Goal: Entertainment & Leisure: Consume media (video, audio)

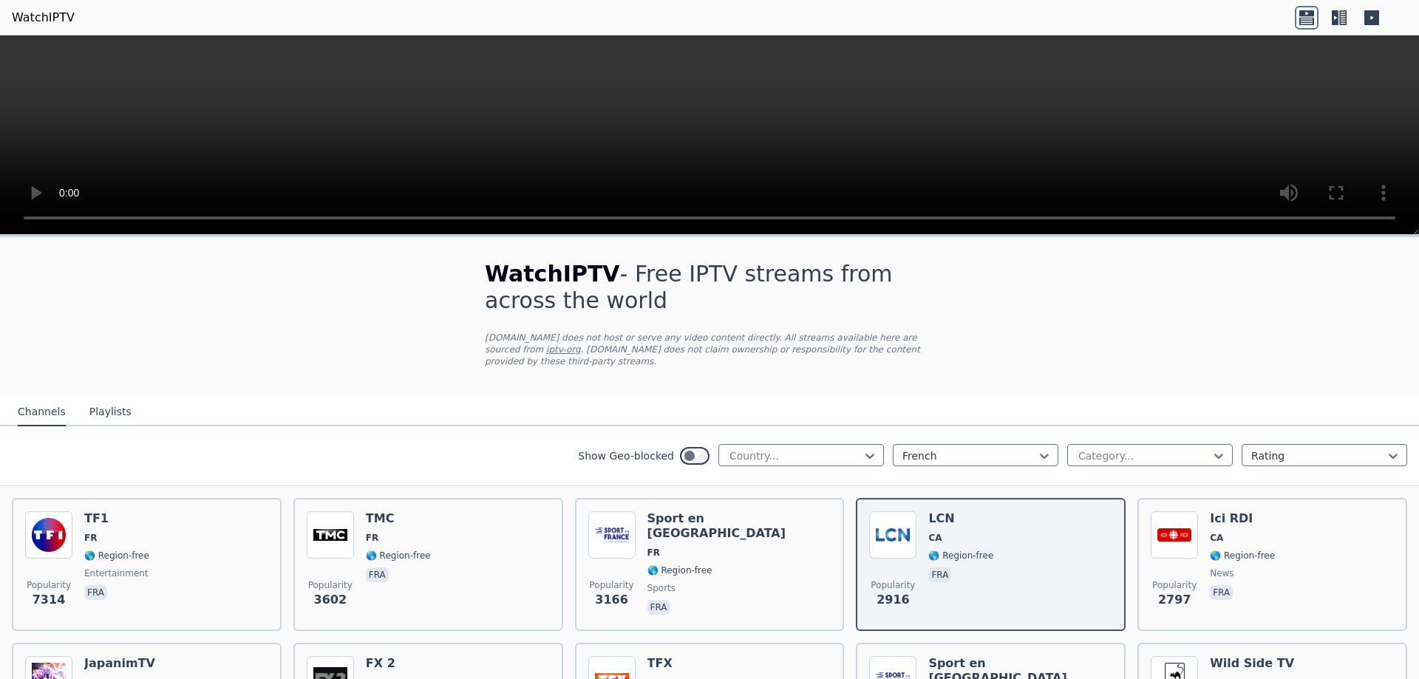
click at [1337, 16] on icon at bounding box center [1335, 17] width 7 height 15
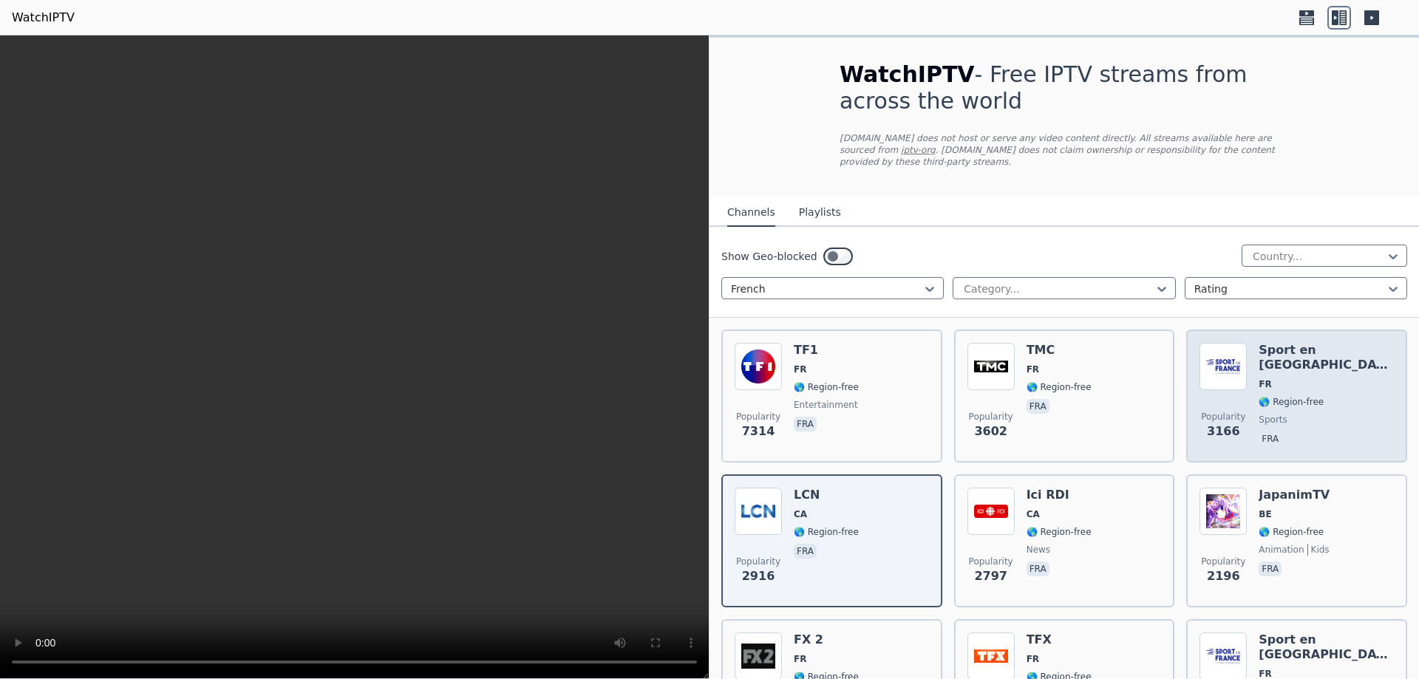
click at [1272, 396] on span "🌎 Region-free" at bounding box center [1291, 402] width 65 height 12
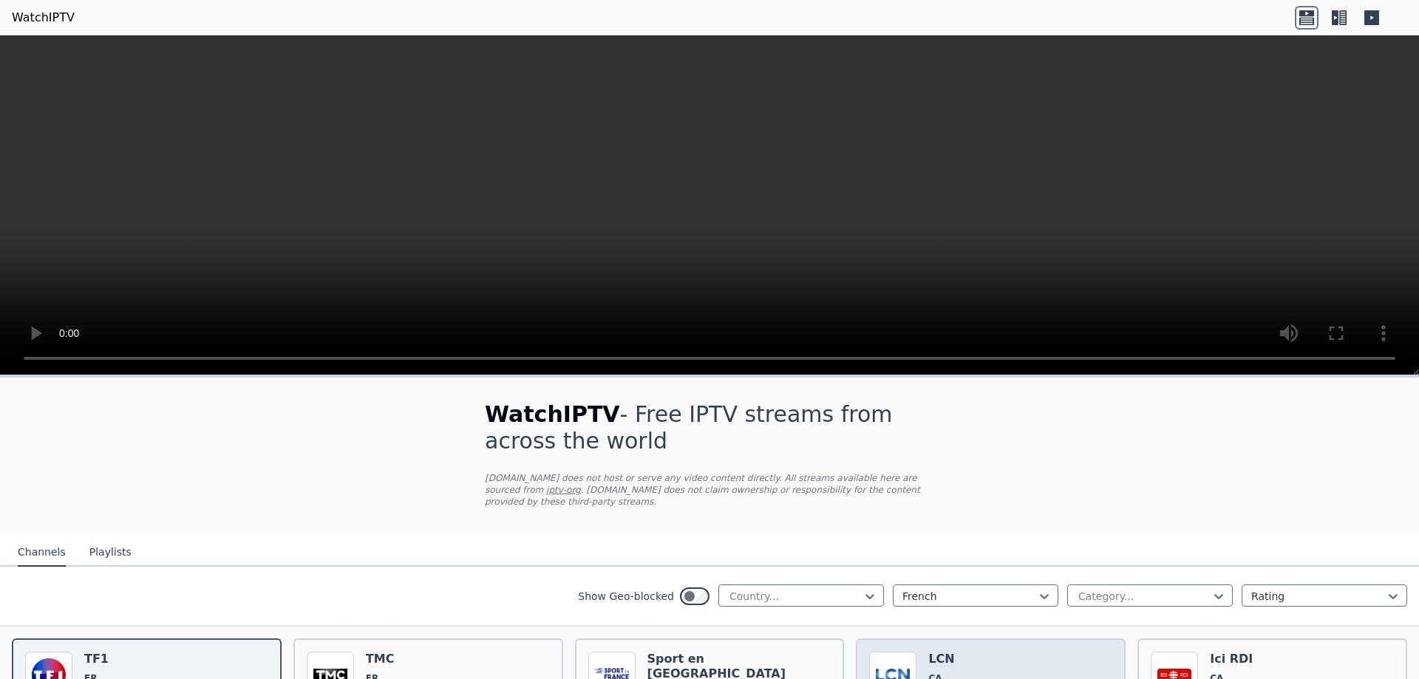
click at [895, 659] on img at bounding box center [892, 675] width 47 height 47
